Goal: Check status: Check status

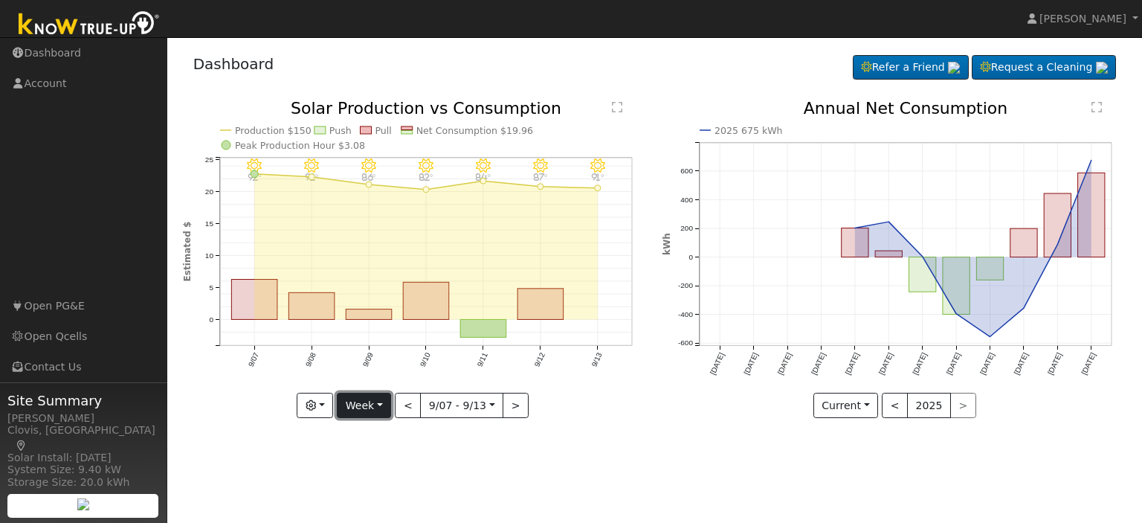
click at [381, 408] on button "Week" at bounding box center [364, 405] width 54 height 25
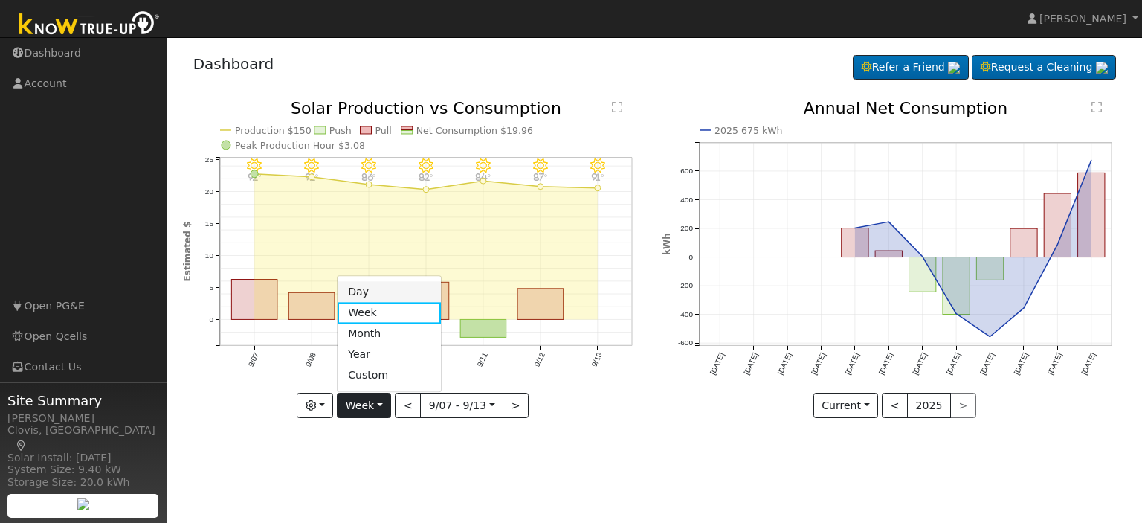
click at [384, 290] on link "Day" at bounding box center [389, 292] width 103 height 21
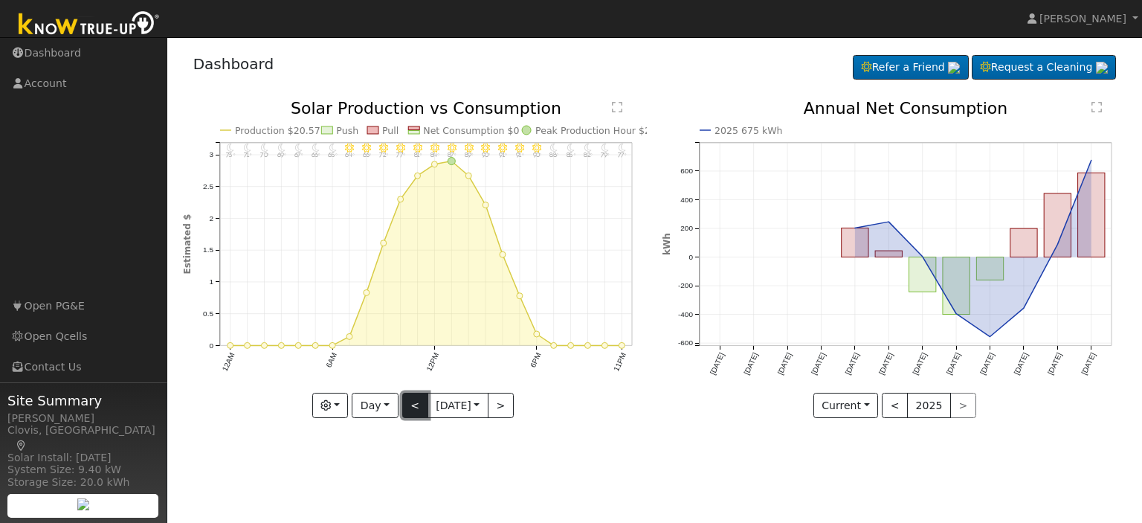
click at [404, 407] on button "<" at bounding box center [415, 405] width 26 height 25
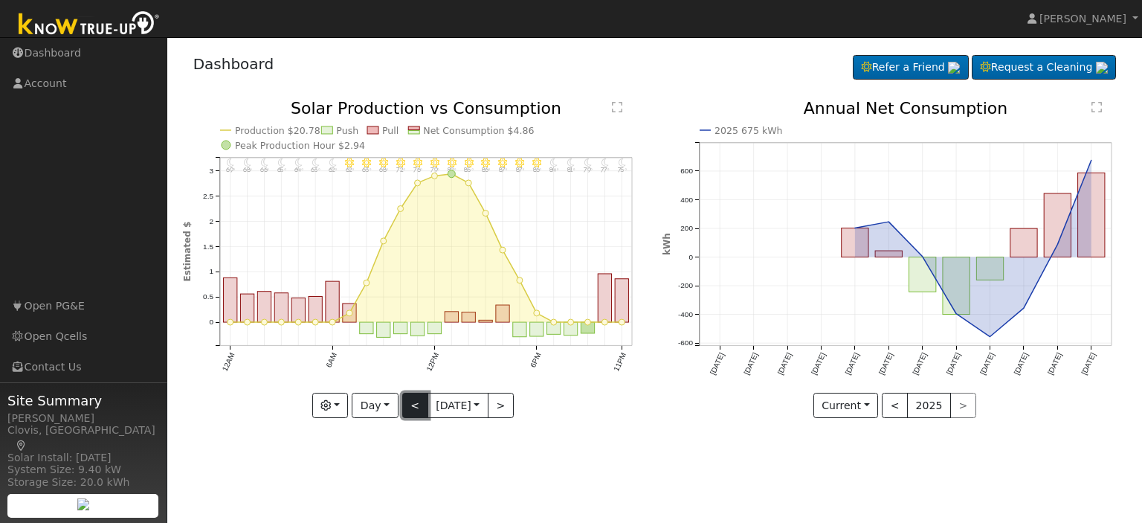
click at [404, 407] on button "<" at bounding box center [415, 405] width 26 height 25
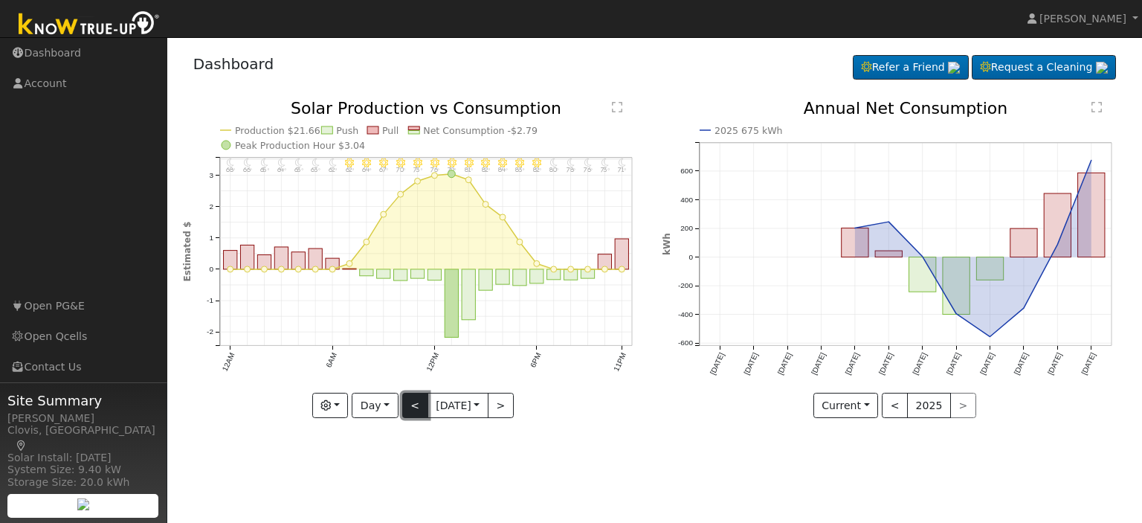
click at [416, 407] on button "<" at bounding box center [415, 405] width 26 height 25
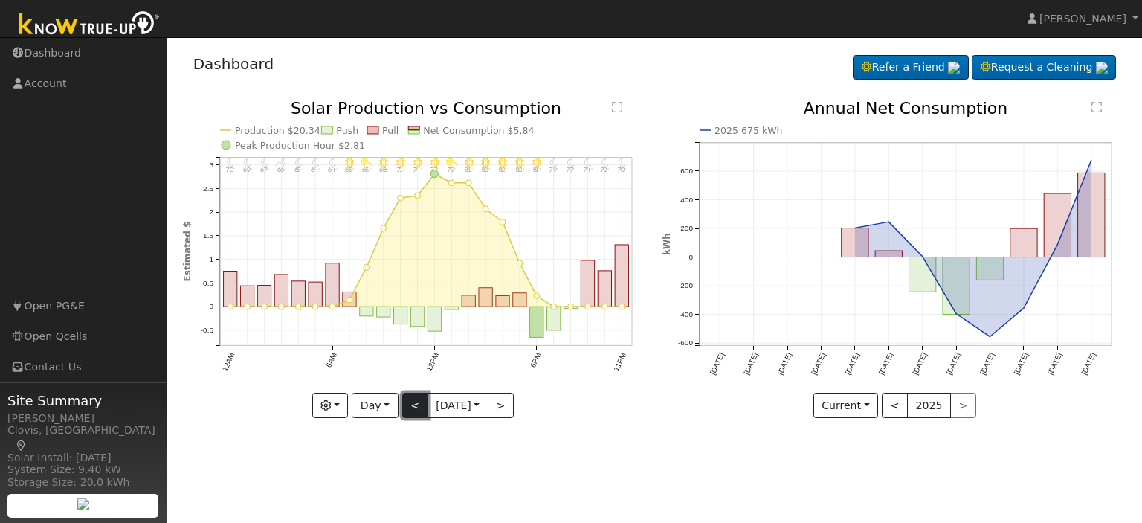
click at [414, 410] on button "<" at bounding box center [415, 405] width 26 height 25
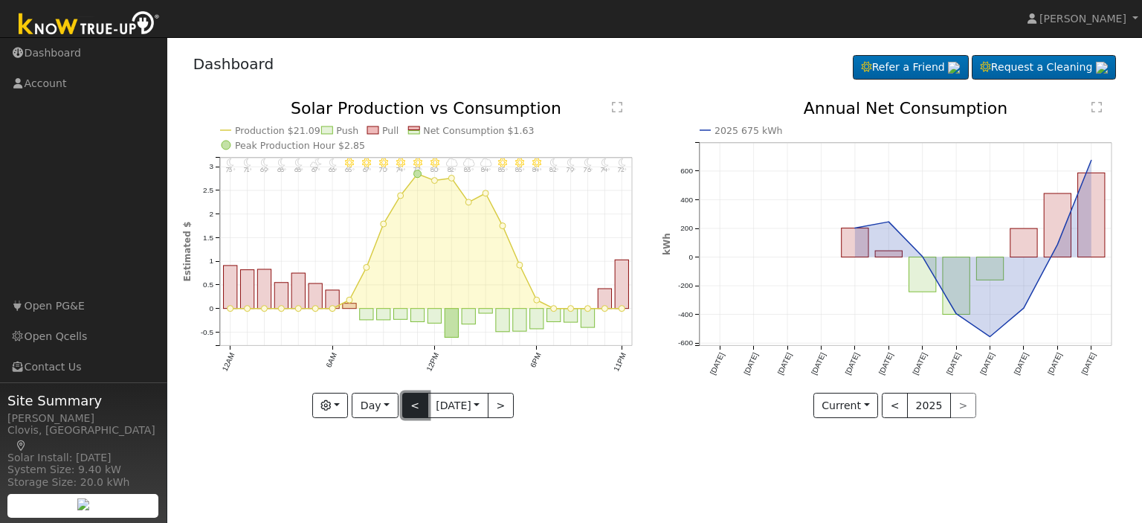
click at [414, 410] on button "<" at bounding box center [415, 405] width 26 height 25
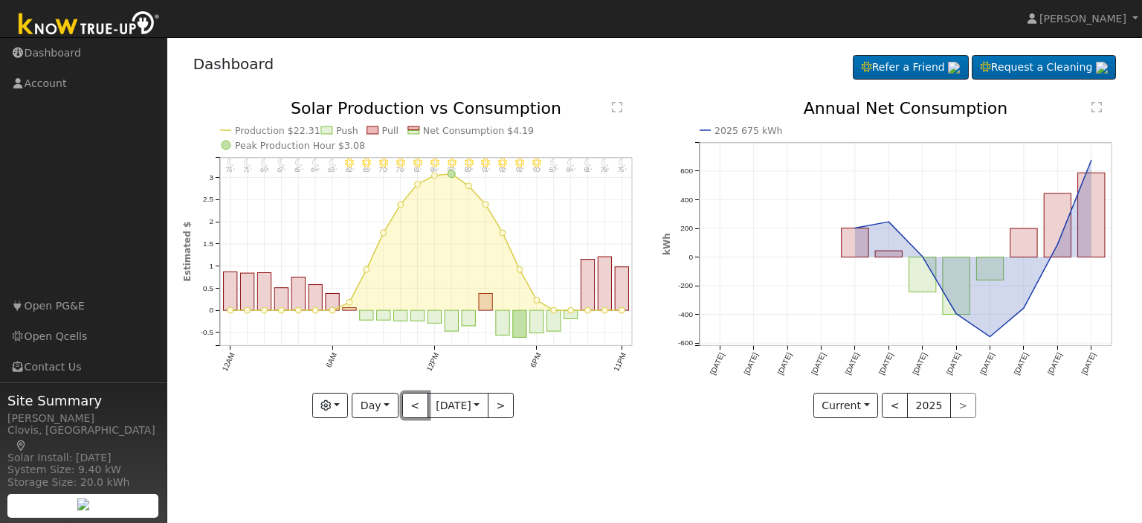
click at [414, 410] on button "<" at bounding box center [415, 405] width 26 height 25
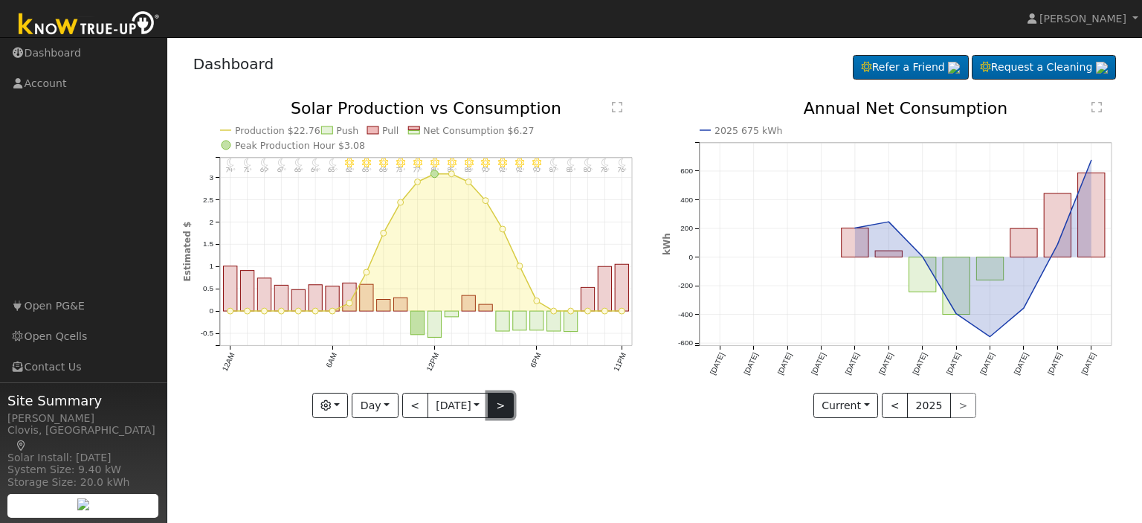
click at [503, 408] on button ">" at bounding box center [501, 405] width 26 height 25
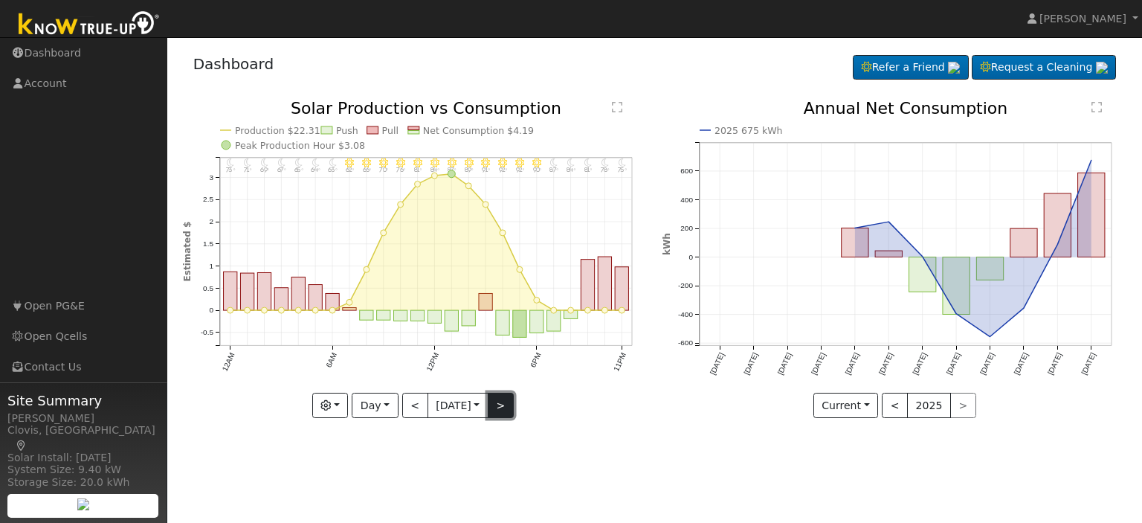
click at [503, 408] on button ">" at bounding box center [501, 405] width 26 height 25
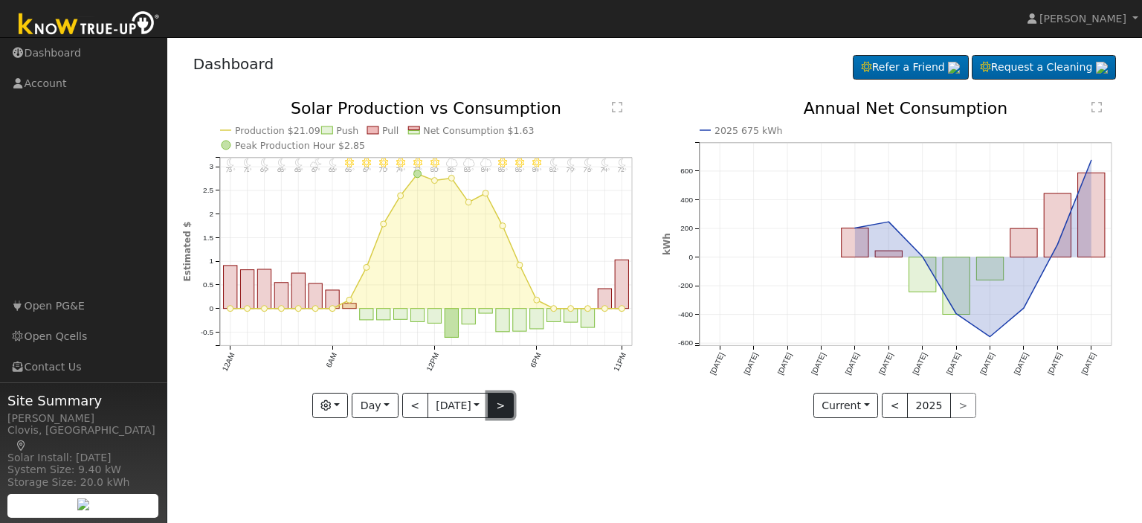
click at [503, 408] on button ">" at bounding box center [501, 405] width 26 height 25
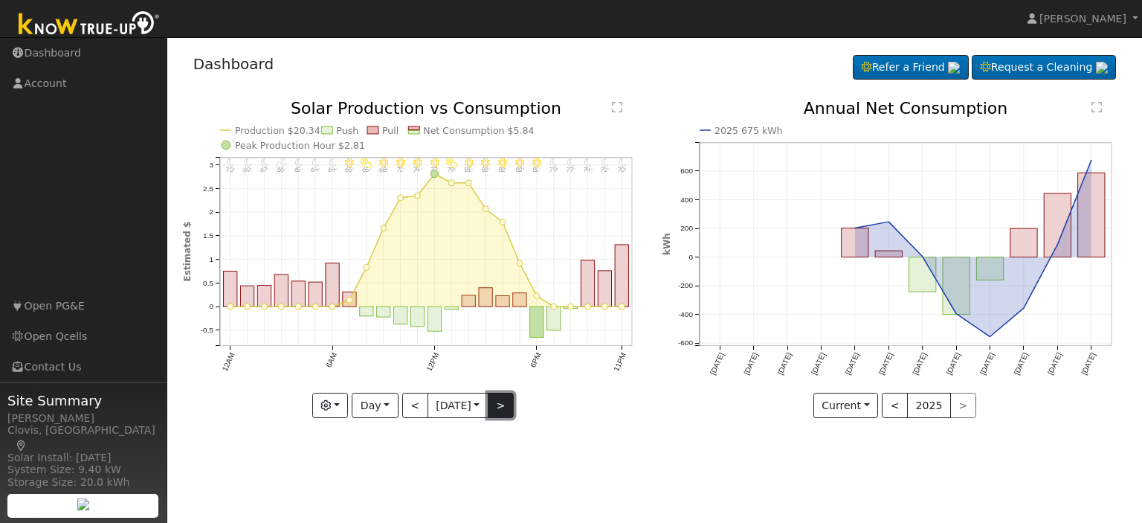
click at [503, 408] on button ">" at bounding box center [501, 405] width 26 height 25
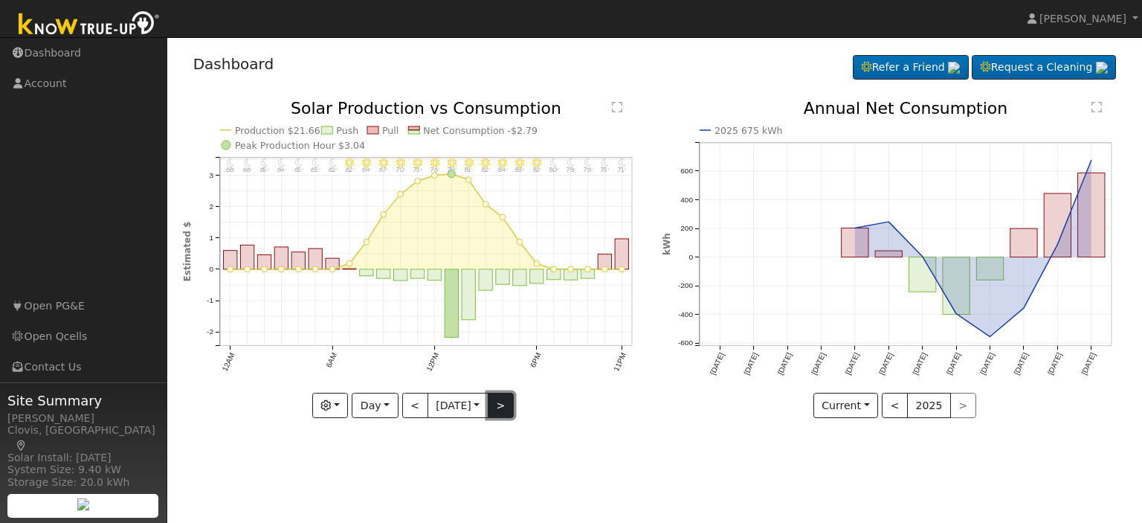
click at [494, 400] on button ">" at bounding box center [501, 405] width 26 height 25
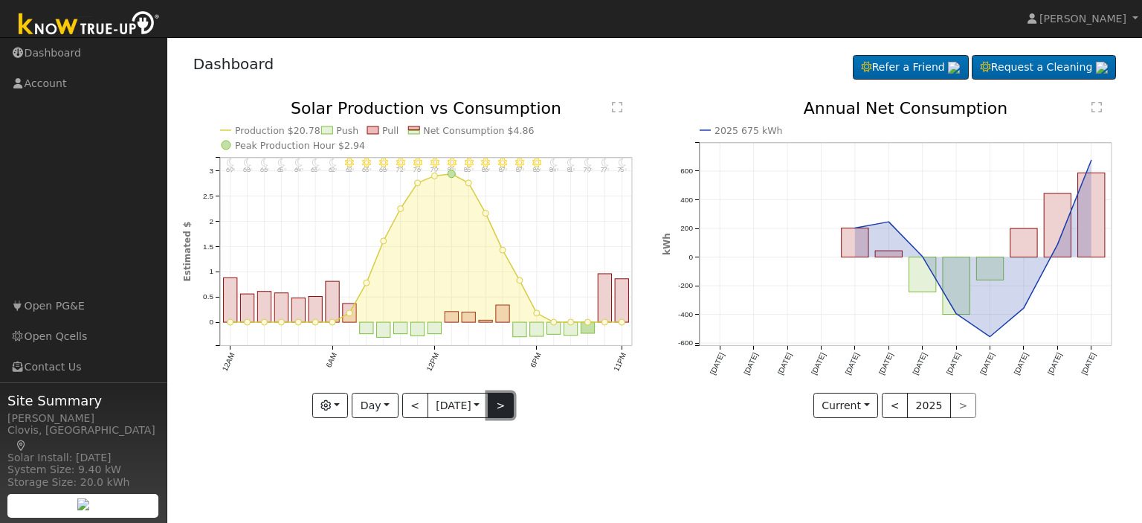
click at [490, 399] on button ">" at bounding box center [501, 405] width 26 height 25
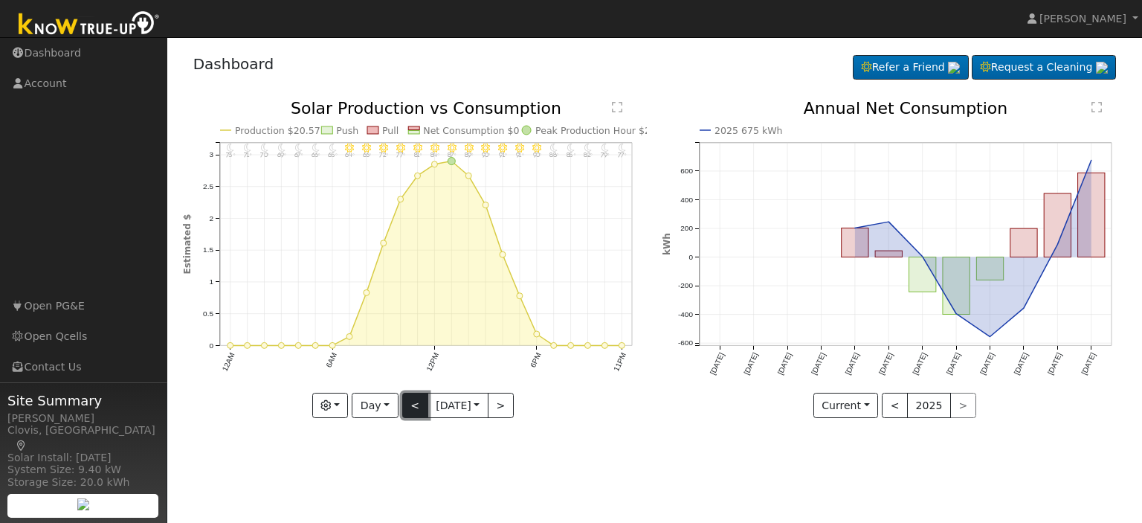
click at [414, 400] on button "<" at bounding box center [415, 405] width 26 height 25
type input "[DATE]"
